Goal: Register for event/course

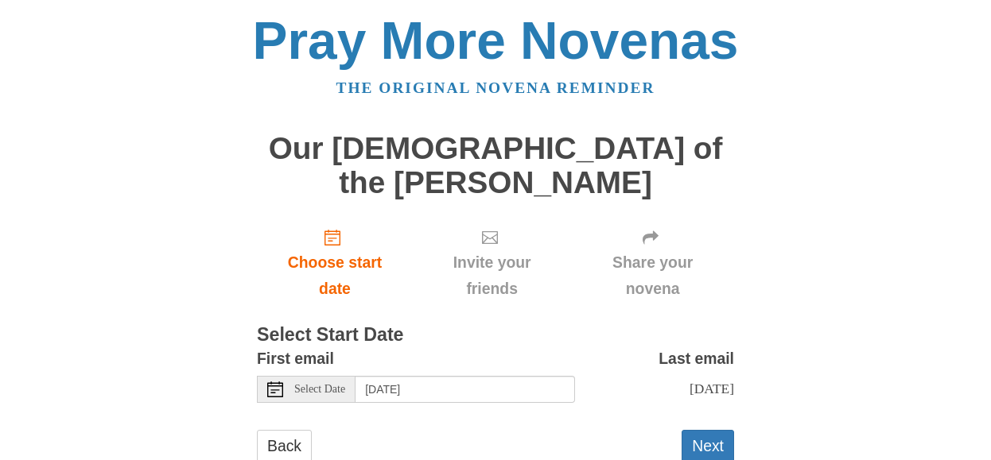
click at [340, 346] on div "First email Select Date [DATE]" at bounding box center [416, 374] width 318 height 57
drag, startPoint x: 354, startPoint y: 324, endPoint x: 363, endPoint y: 321, distance: 9.3
click at [363, 346] on div "First email Select Date [DATE]" at bounding box center [416, 374] width 318 height 57
click at [414, 325] on h3 "Select Start Date" at bounding box center [495, 335] width 477 height 21
click at [423, 325] on h3 "Select Start Date" at bounding box center [495, 335] width 477 height 21
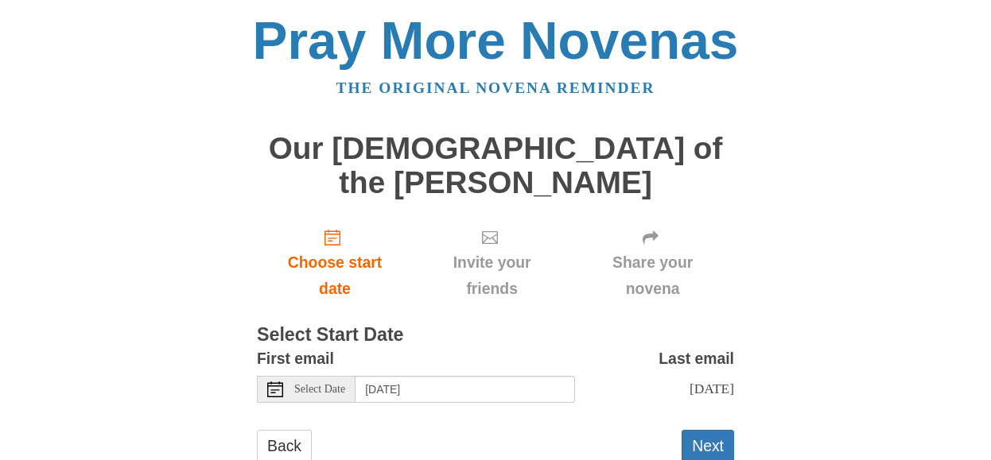
click at [425, 325] on h3 "Select Start Date" at bounding box center [495, 335] width 477 height 21
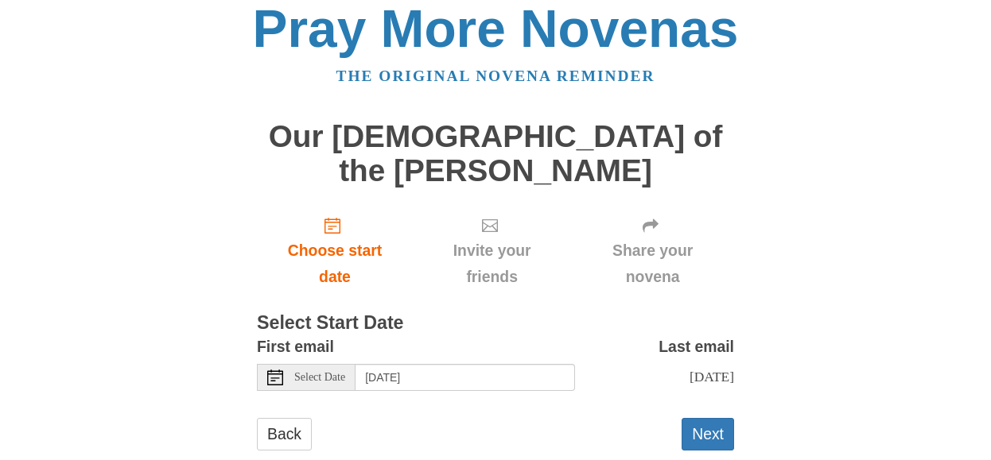
scroll to position [29, 0]
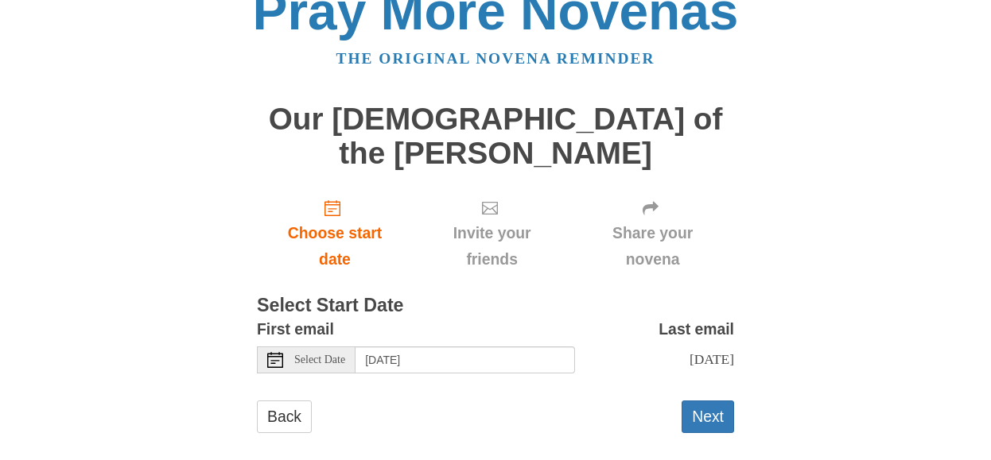
click at [426, 296] on h3 "Select Start Date" at bounding box center [495, 306] width 477 height 21
click at [337, 296] on h3 "Select Start Date" at bounding box center [495, 306] width 477 height 21
click at [278, 401] on link "Back" at bounding box center [284, 417] width 55 height 33
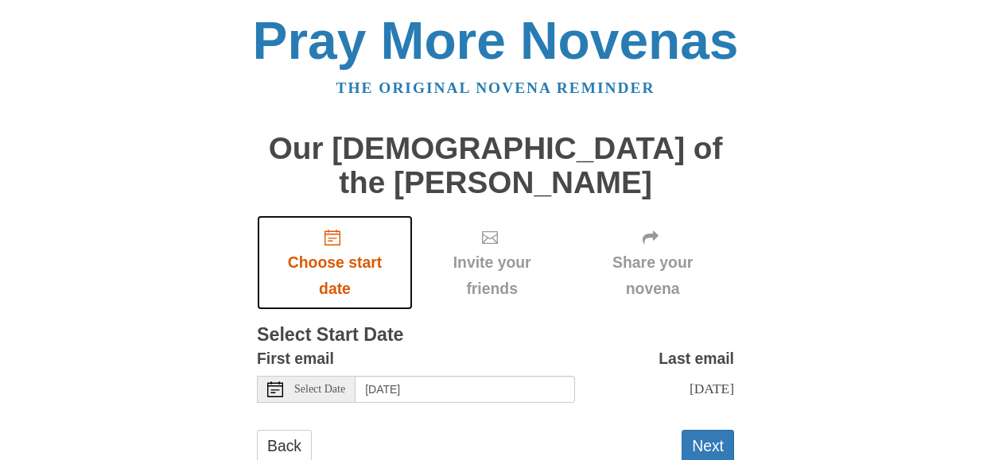
click at [304, 250] on span "Choose start date" at bounding box center [335, 276] width 124 height 52
click at [301, 250] on span "Choose start date" at bounding box center [335, 276] width 124 height 52
